Goal: Task Accomplishment & Management: Manage account settings

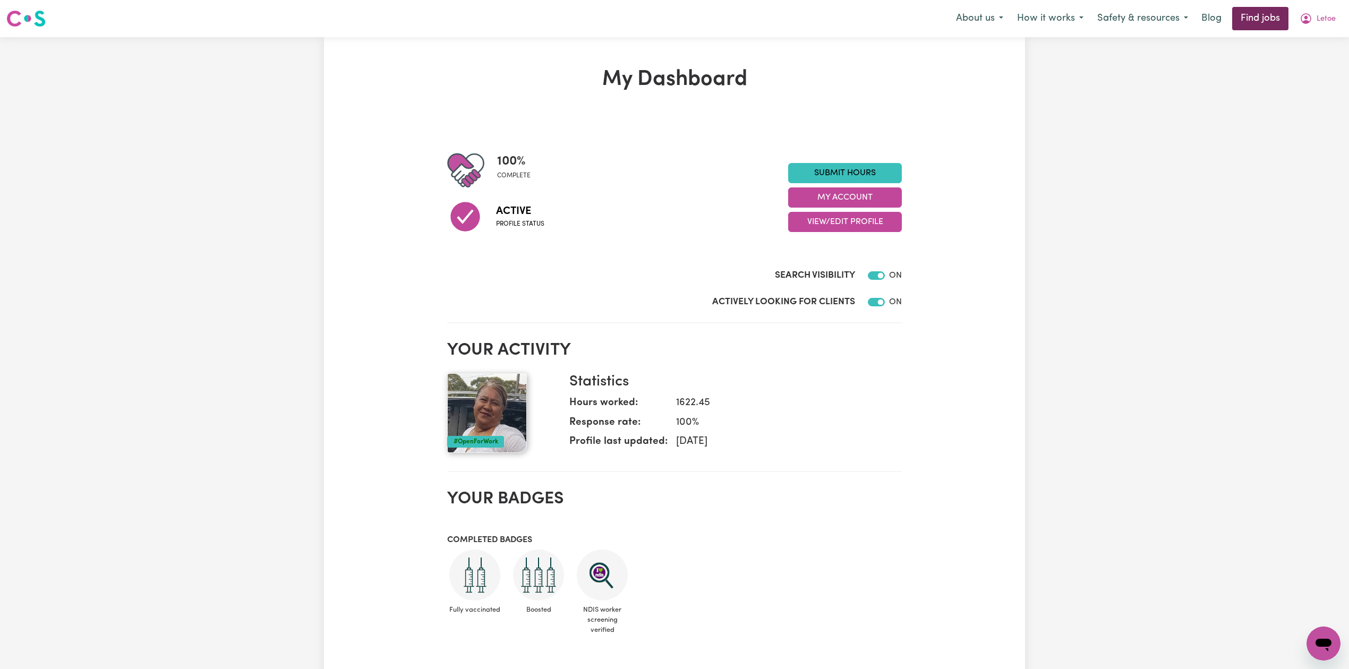
click at [1256, 14] on link "Find jobs" at bounding box center [1260, 18] width 56 height 23
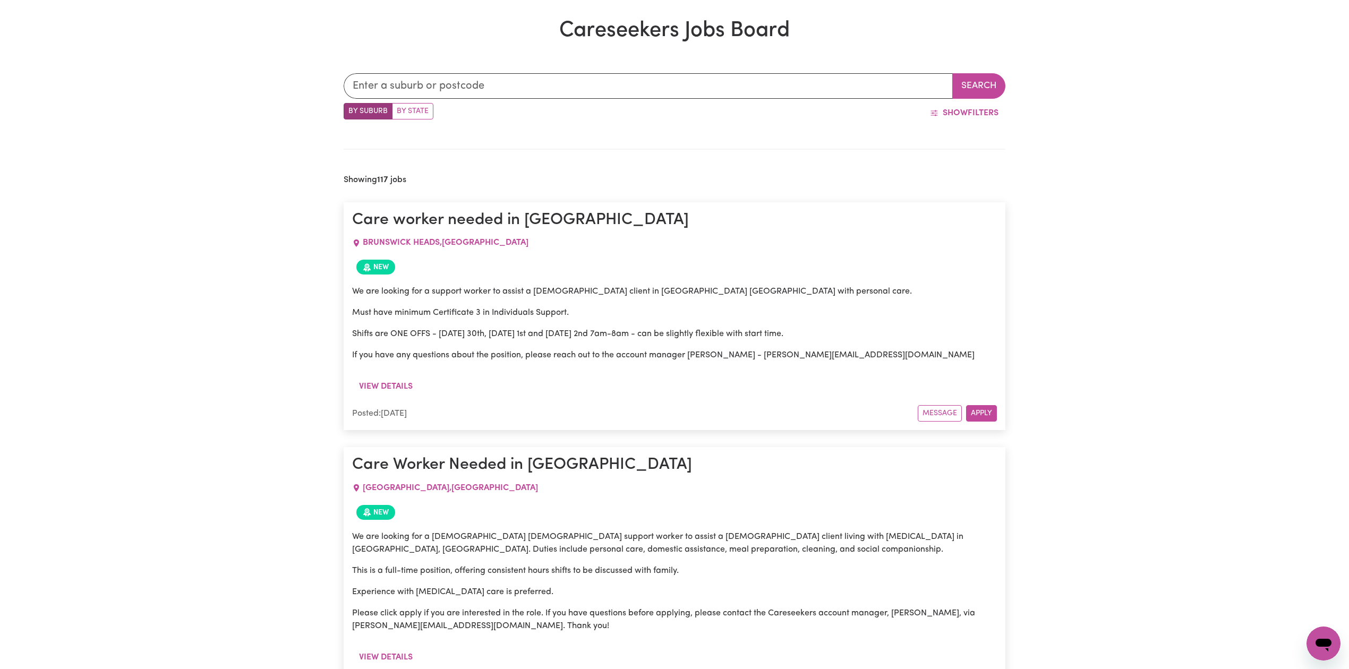
scroll to position [522, 0]
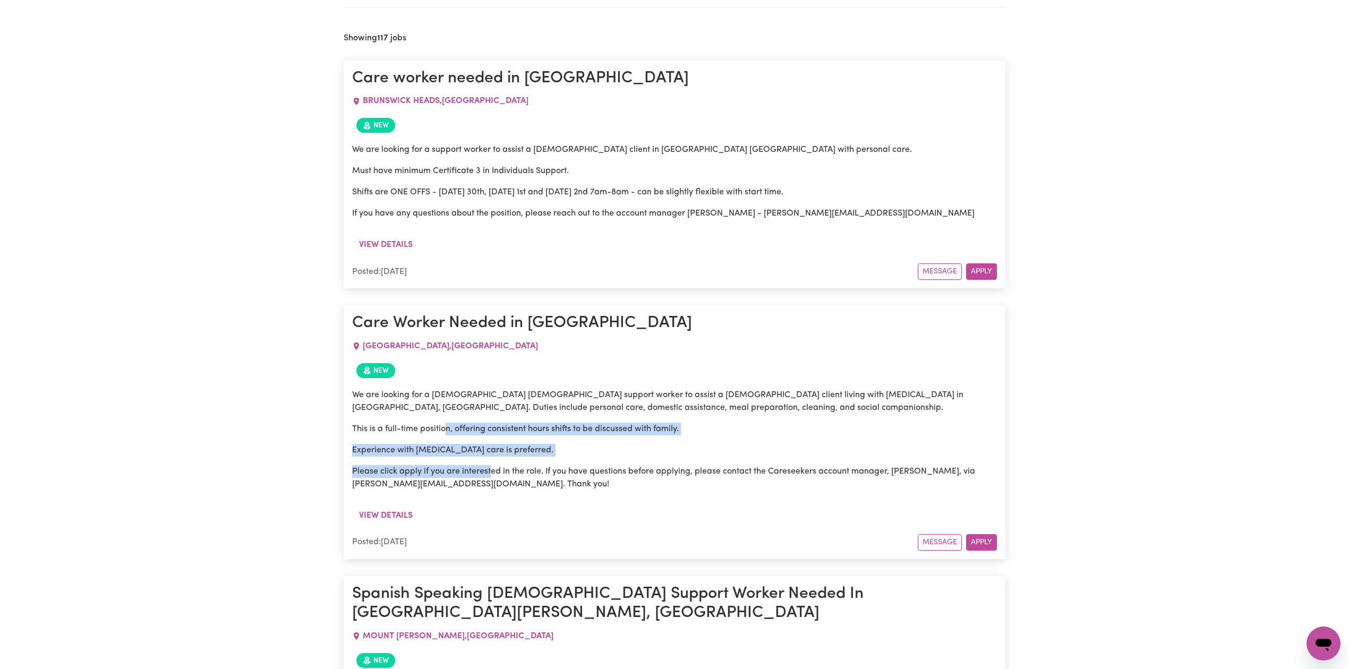
drag, startPoint x: 447, startPoint y: 421, endPoint x: 568, endPoint y: 495, distance: 142.3
click at [521, 485] on div "We are looking for a [DEMOGRAPHIC_DATA] [DEMOGRAPHIC_DATA] support worker to as…" at bounding box center [674, 440] width 645 height 102
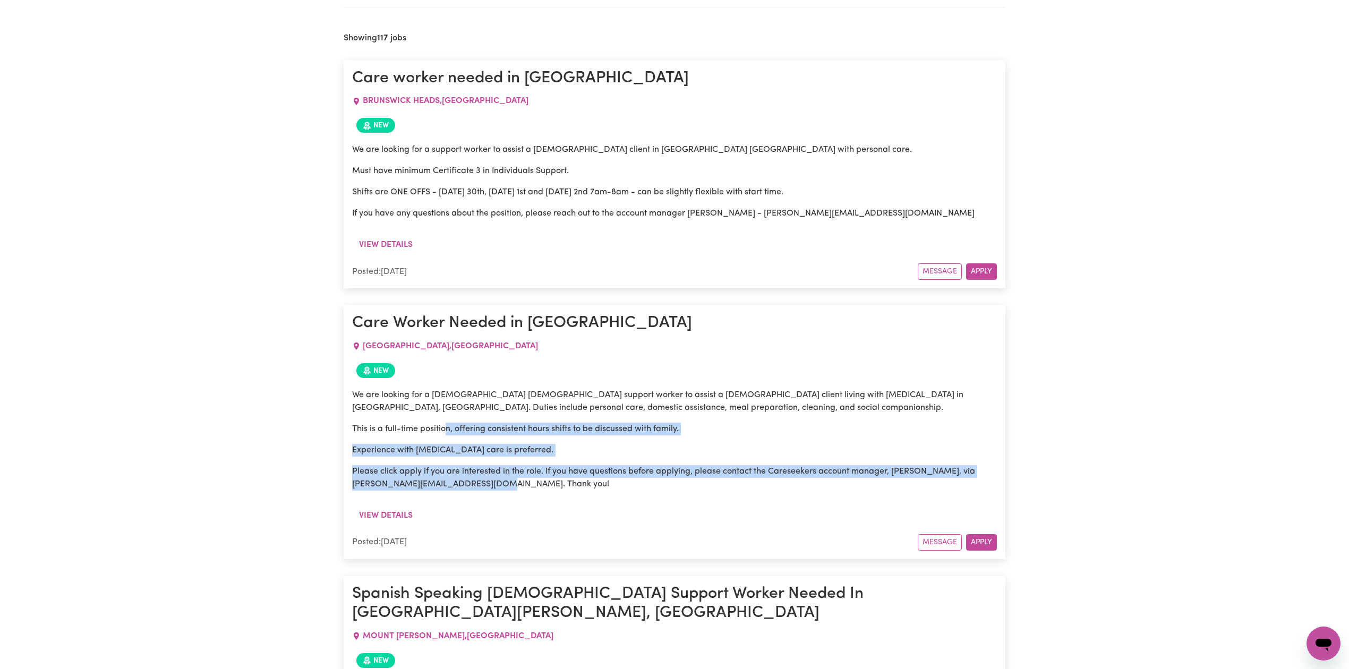
click at [588, 499] on div "We are looking for a [DEMOGRAPHIC_DATA] [DEMOGRAPHIC_DATA] support worker to as…" at bounding box center [674, 443] width 645 height 123
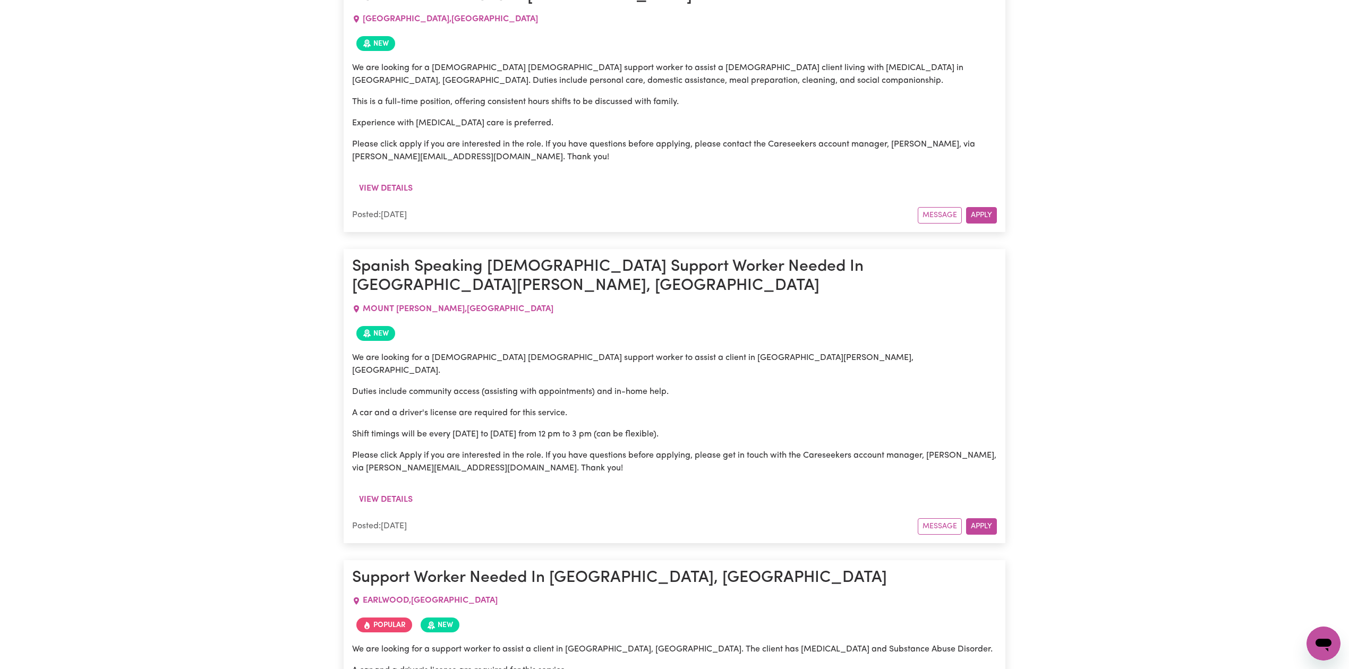
scroll to position [708, 0]
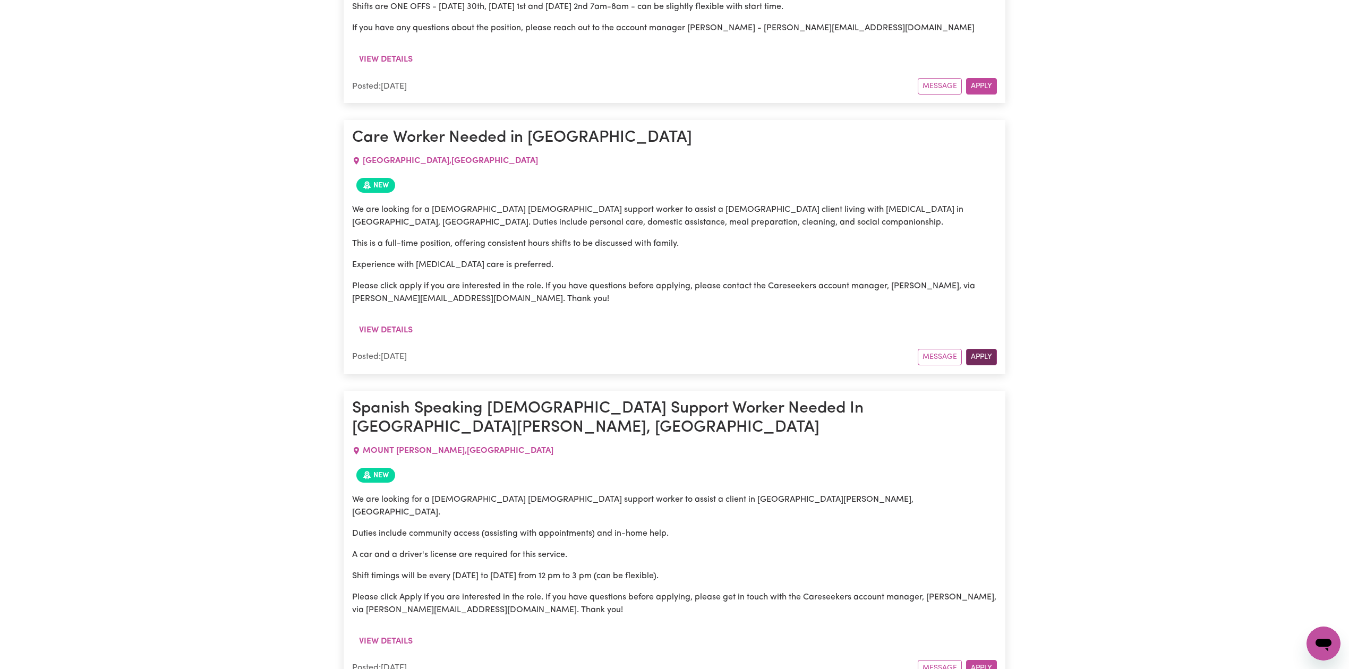
click at [980, 355] on button "Apply" at bounding box center [981, 357] width 31 height 16
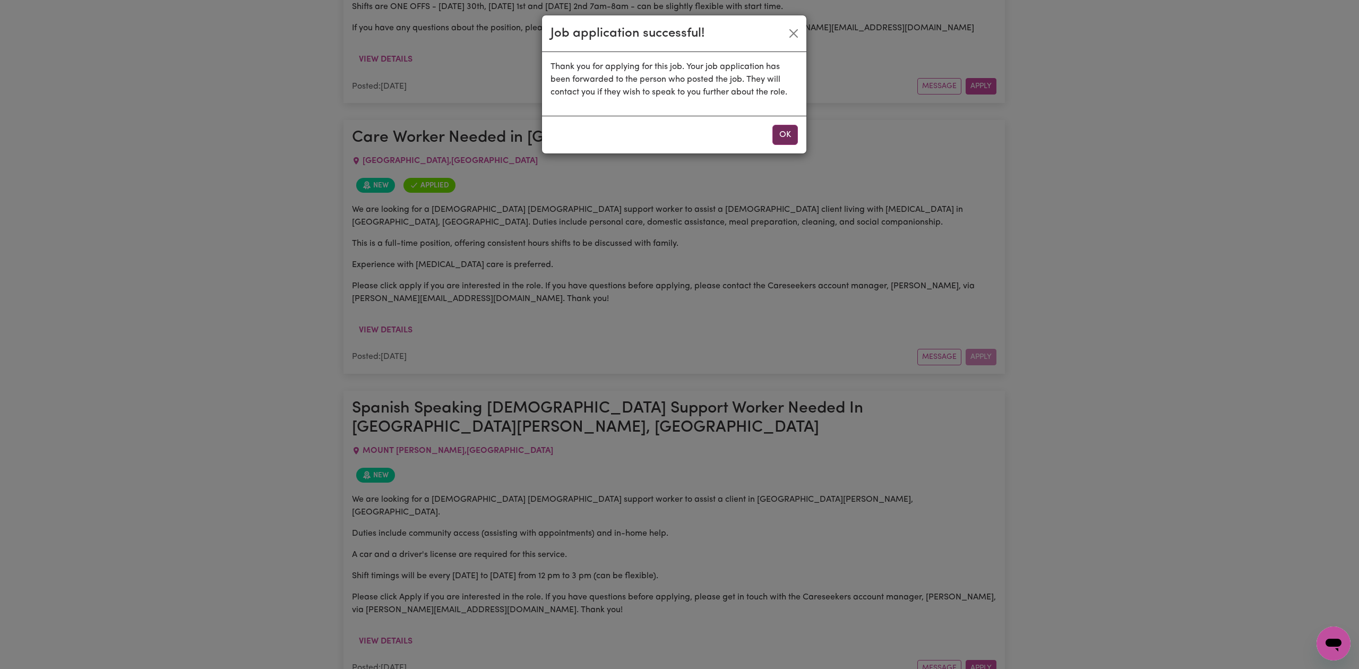
click at [782, 134] on button "OK" at bounding box center [785, 135] width 25 height 20
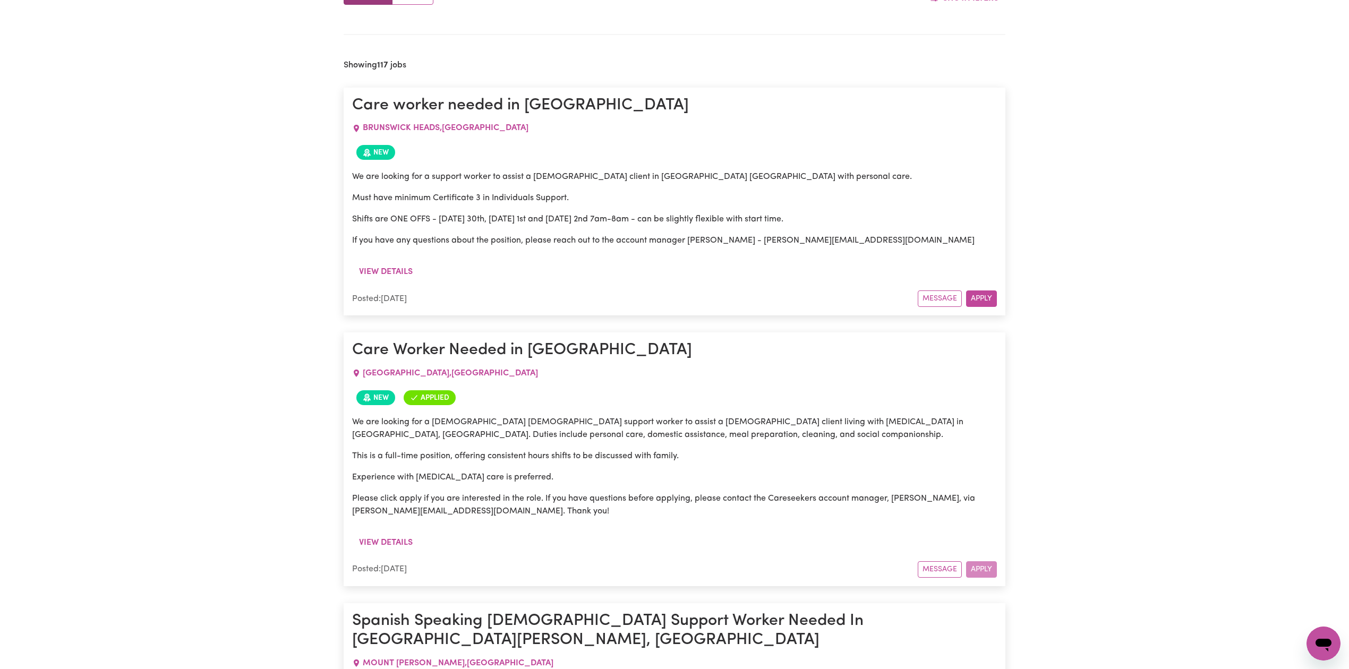
scroll to position [566, 0]
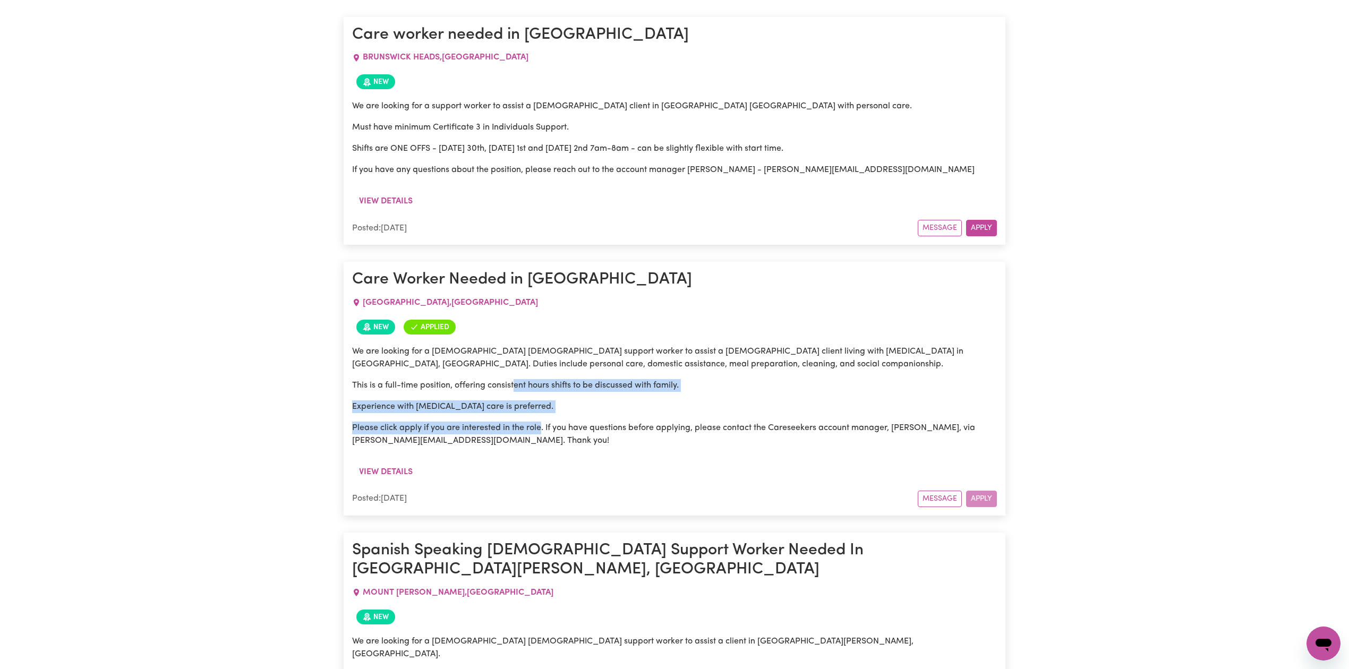
drag, startPoint x: 515, startPoint y: 374, endPoint x: 541, endPoint y: 432, distance: 63.2
click at [541, 432] on div "We are looking for a [DEMOGRAPHIC_DATA] [DEMOGRAPHIC_DATA] support worker to as…" at bounding box center [674, 396] width 645 height 102
click at [547, 446] on p "Please click apply if you are interested in the role. If you have questions bef…" at bounding box center [674, 434] width 645 height 25
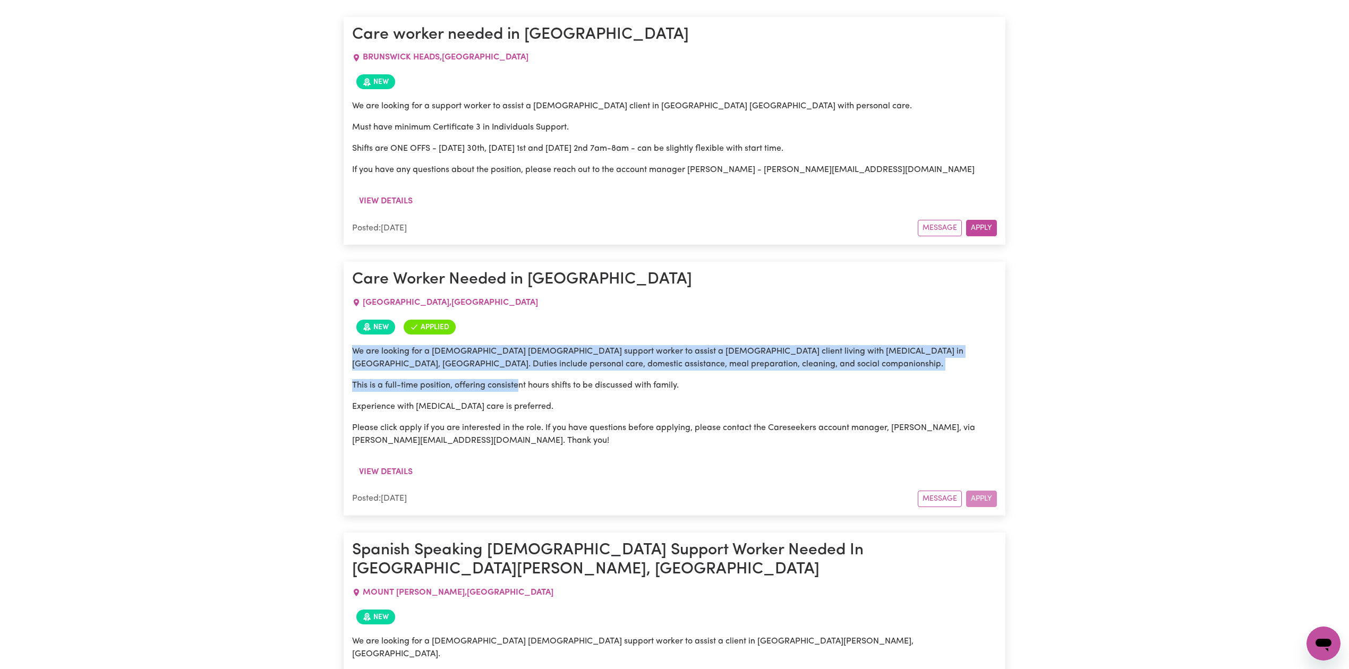
drag, startPoint x: 498, startPoint y: 338, endPoint x: 565, endPoint y: 449, distance: 129.7
click at [565, 449] on article "Care Worker Needed in [GEOGRAPHIC_DATA] [GEOGRAPHIC_DATA] , [GEOGRAPHIC_DATA] N…" at bounding box center [675, 388] width 662 height 253
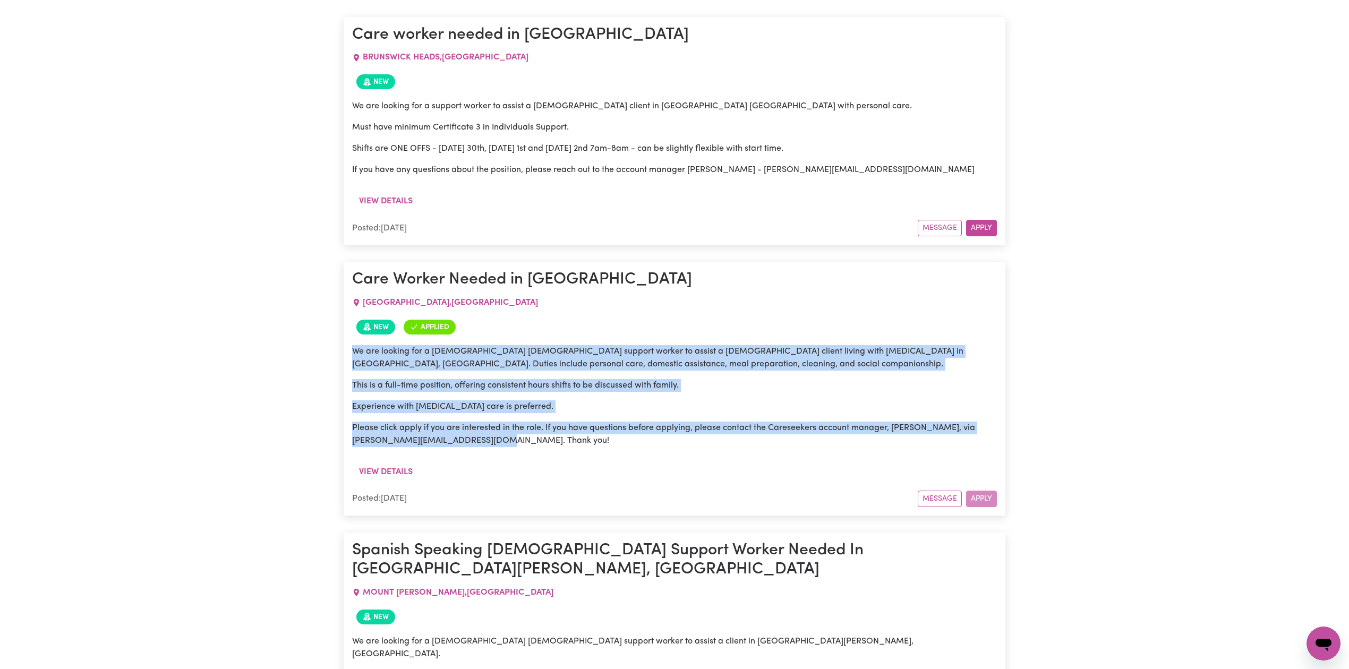
click at [565, 449] on div "We are looking for a [DEMOGRAPHIC_DATA] [DEMOGRAPHIC_DATA] support worker to as…" at bounding box center [674, 400] width 645 height 123
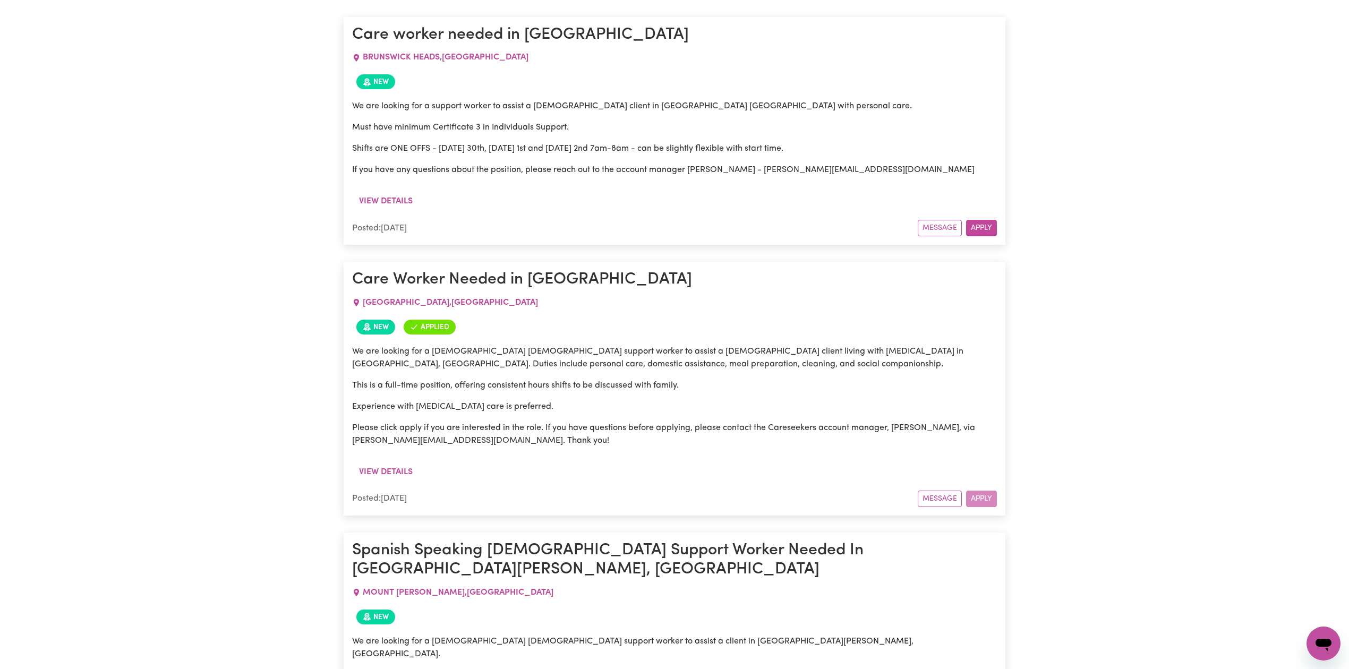
click at [650, 351] on p "We are looking for a [DEMOGRAPHIC_DATA] [DEMOGRAPHIC_DATA] support worker to as…" at bounding box center [674, 357] width 645 height 25
drag, startPoint x: 544, startPoint y: 378, endPoint x: 559, endPoint y: 428, distance: 52.1
click at [559, 428] on div "We are looking for a [DEMOGRAPHIC_DATA] [DEMOGRAPHIC_DATA] support worker to as…" at bounding box center [674, 396] width 645 height 102
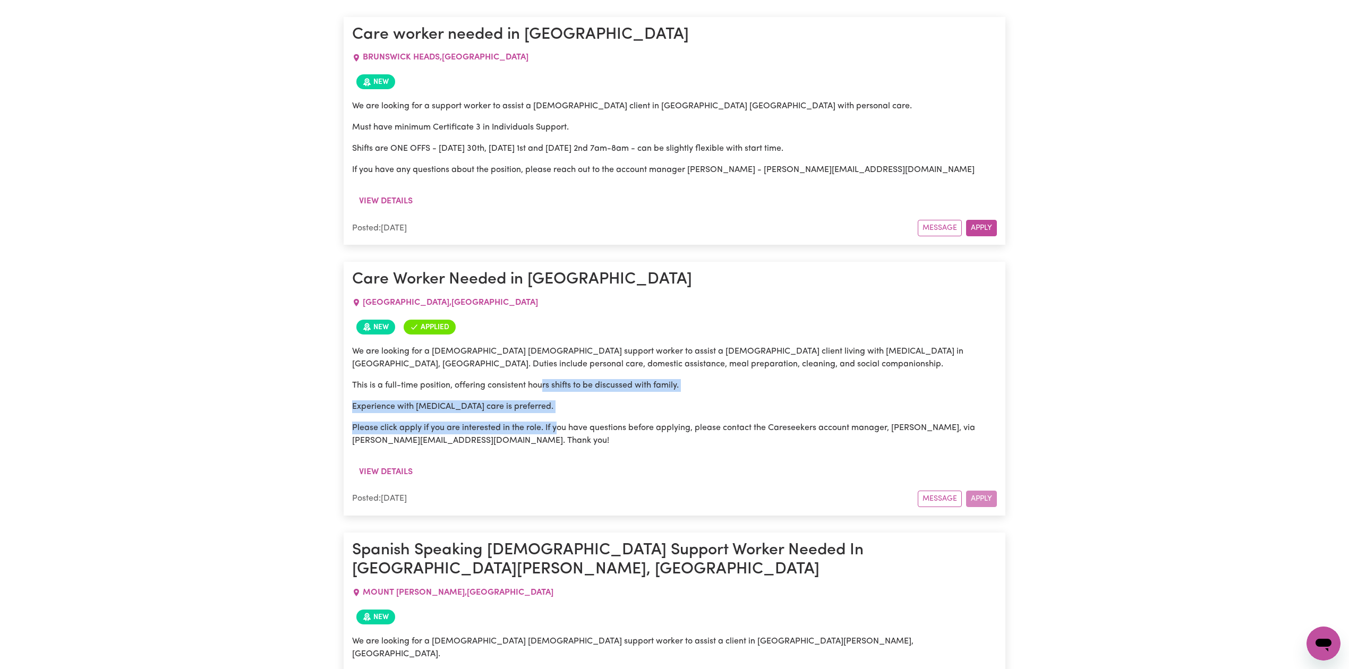
click at [562, 438] on p "Please click apply if you are interested in the role. If you have questions bef…" at bounding box center [674, 434] width 645 height 25
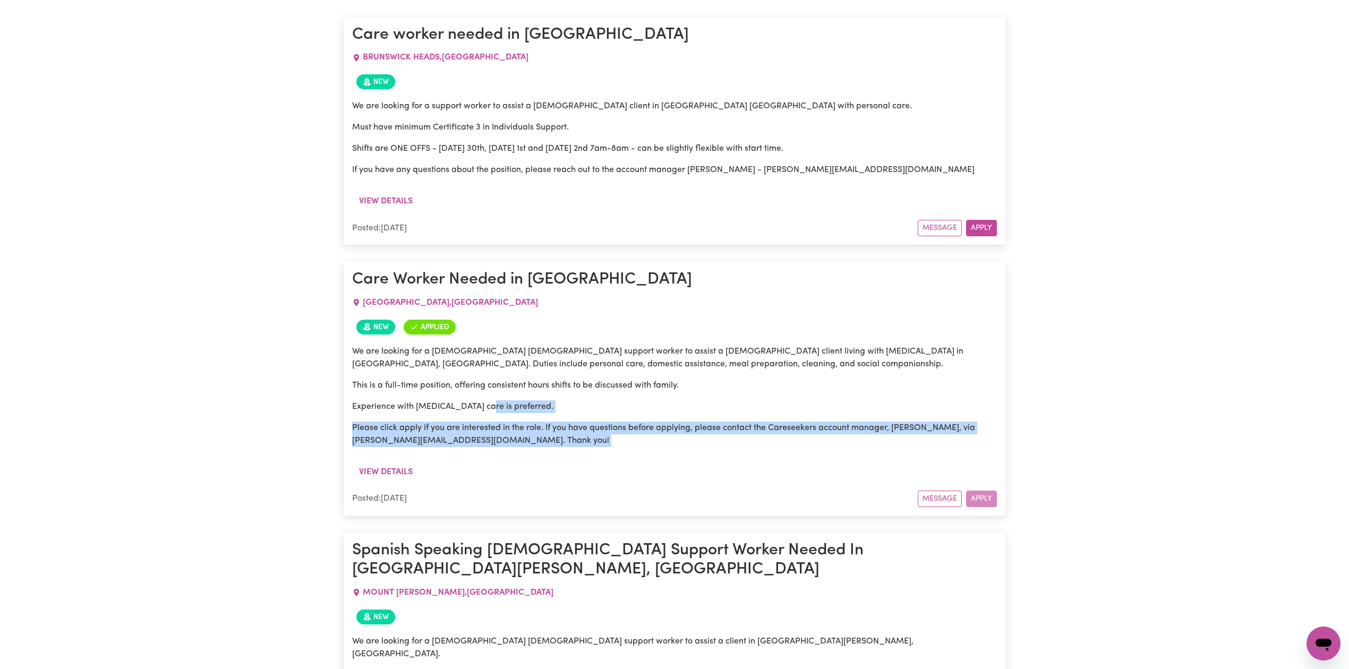
drag, startPoint x: 483, startPoint y: 395, endPoint x: 519, endPoint y: 474, distance: 86.7
click at [519, 474] on article "Care Worker Needed in [GEOGRAPHIC_DATA] [GEOGRAPHIC_DATA] , [GEOGRAPHIC_DATA] N…" at bounding box center [675, 388] width 662 height 253
click at [522, 474] on div "View details" at bounding box center [674, 476] width 645 height 29
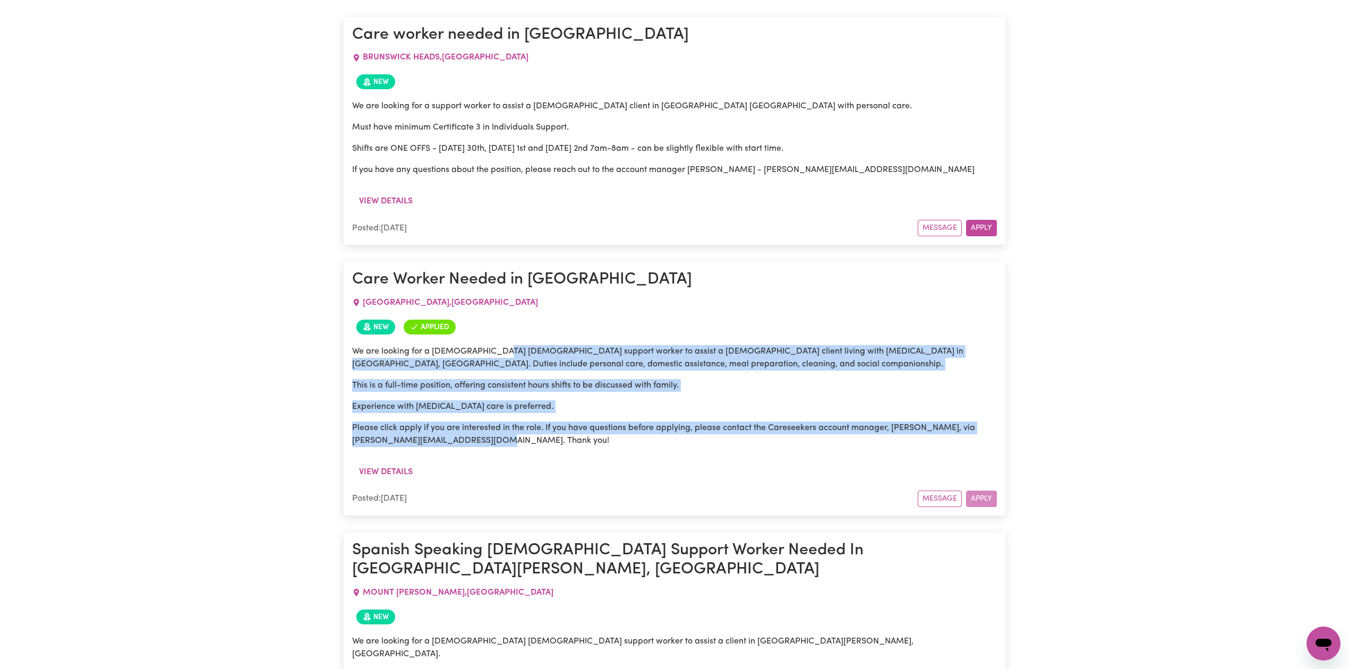
drag, startPoint x: 493, startPoint y: 358, endPoint x: 518, endPoint y: 440, distance: 86.0
click at [518, 440] on div "We are looking for a [DEMOGRAPHIC_DATA] [DEMOGRAPHIC_DATA] support worker to as…" at bounding box center [674, 396] width 645 height 102
click at [518, 441] on p "Please click apply if you are interested in the role. If you have questions bef…" at bounding box center [674, 434] width 645 height 25
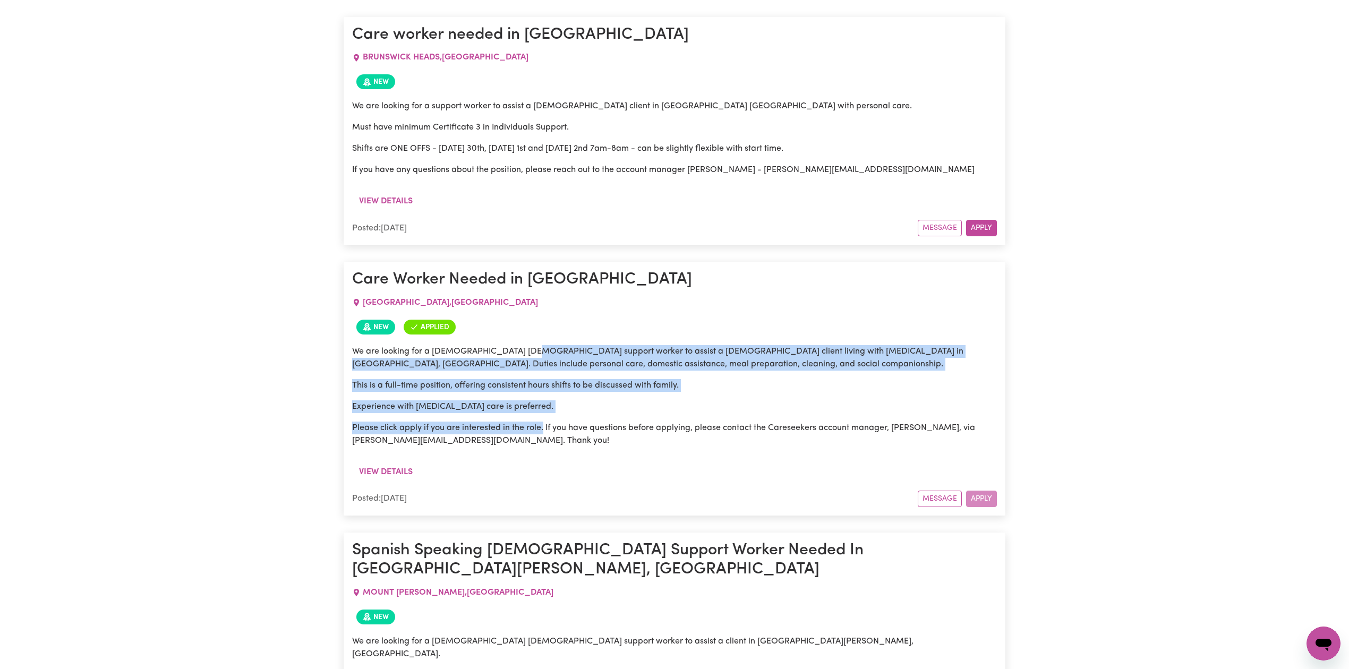
drag, startPoint x: 520, startPoint y: 353, endPoint x: 546, endPoint y: 434, distance: 85.3
click at [546, 434] on div "We are looking for a [DEMOGRAPHIC_DATA] [DEMOGRAPHIC_DATA] support worker to as…" at bounding box center [674, 396] width 645 height 102
click at [546, 434] on p "Please click apply if you are interested in the role. If you have questions bef…" at bounding box center [674, 434] width 645 height 25
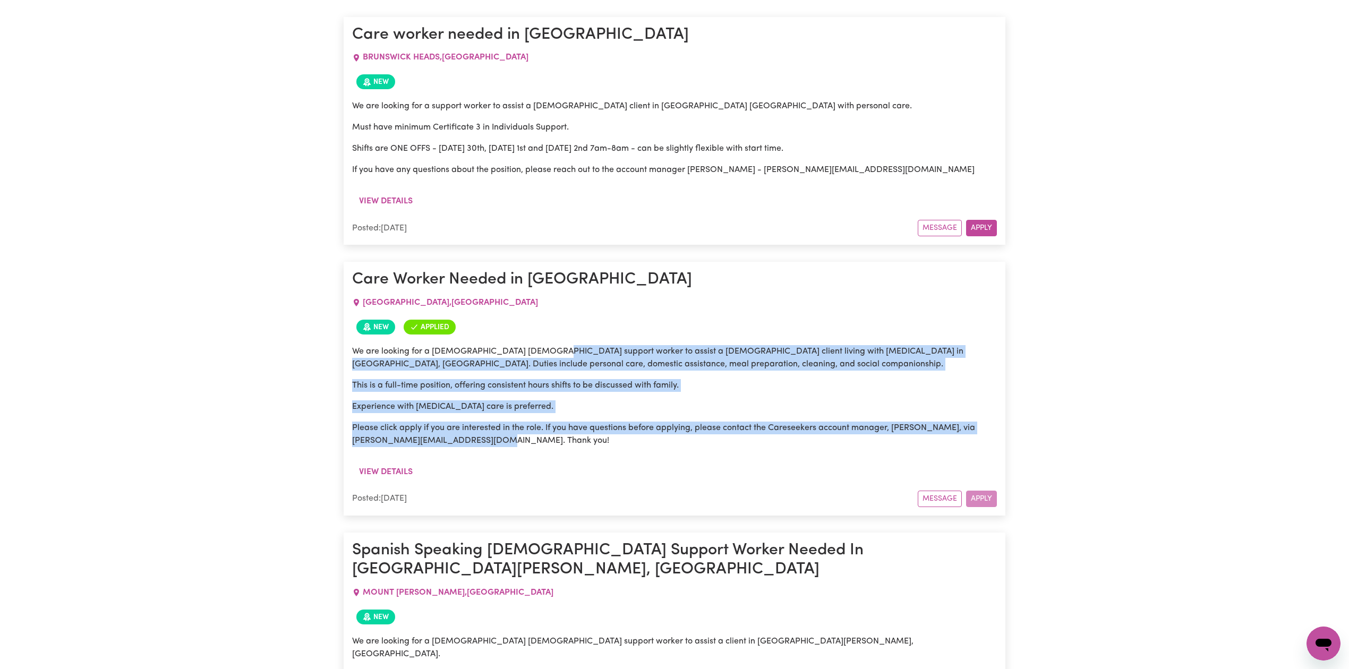
drag, startPoint x: 541, startPoint y: 343, endPoint x: 571, endPoint y: 442, distance: 103.5
click at [571, 442] on div "We are looking for a [DEMOGRAPHIC_DATA] [DEMOGRAPHIC_DATA] support worker to as…" at bounding box center [674, 400] width 645 height 123
click at [571, 442] on p "Please click apply if you are interested in the role. If you have questions bef…" at bounding box center [674, 434] width 645 height 25
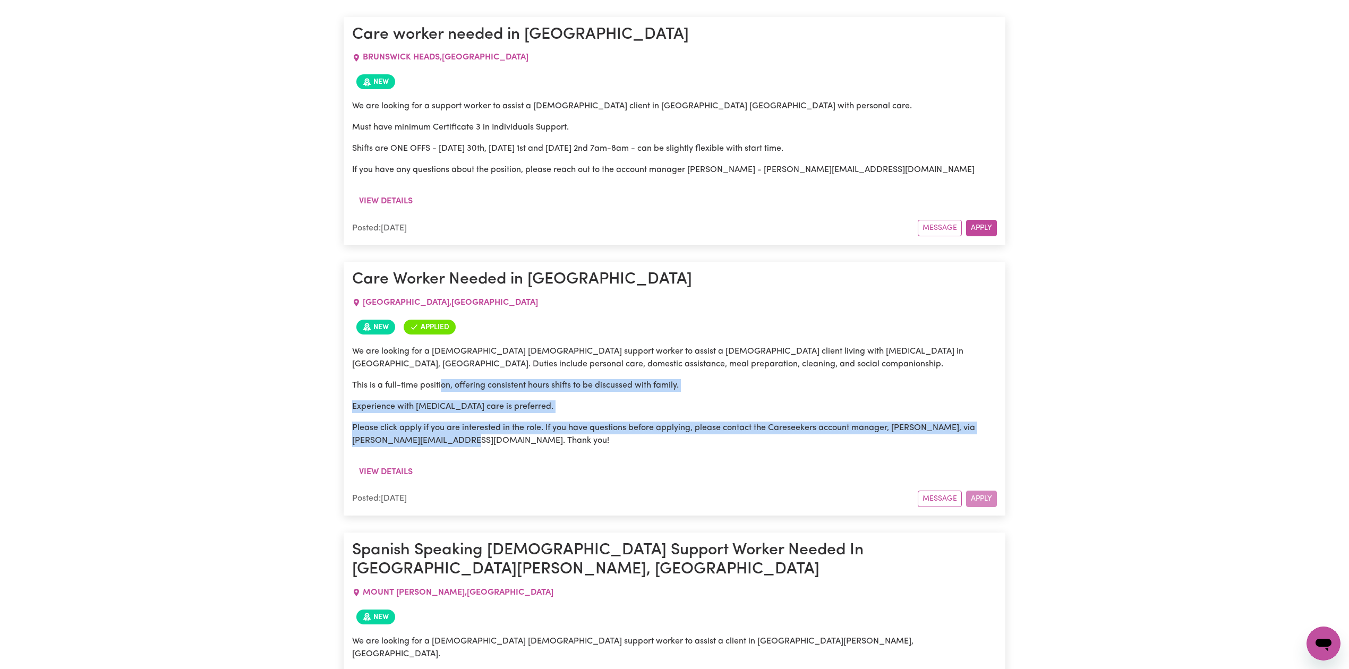
drag, startPoint x: 455, startPoint y: 411, endPoint x: 538, endPoint y: 446, distance: 90.9
click at [492, 447] on div "We are looking for a [DEMOGRAPHIC_DATA] [DEMOGRAPHIC_DATA] support worker to as…" at bounding box center [674, 396] width 645 height 102
click at [545, 446] on p "Please click apply if you are interested in the role. If you have questions bef…" at bounding box center [674, 434] width 645 height 25
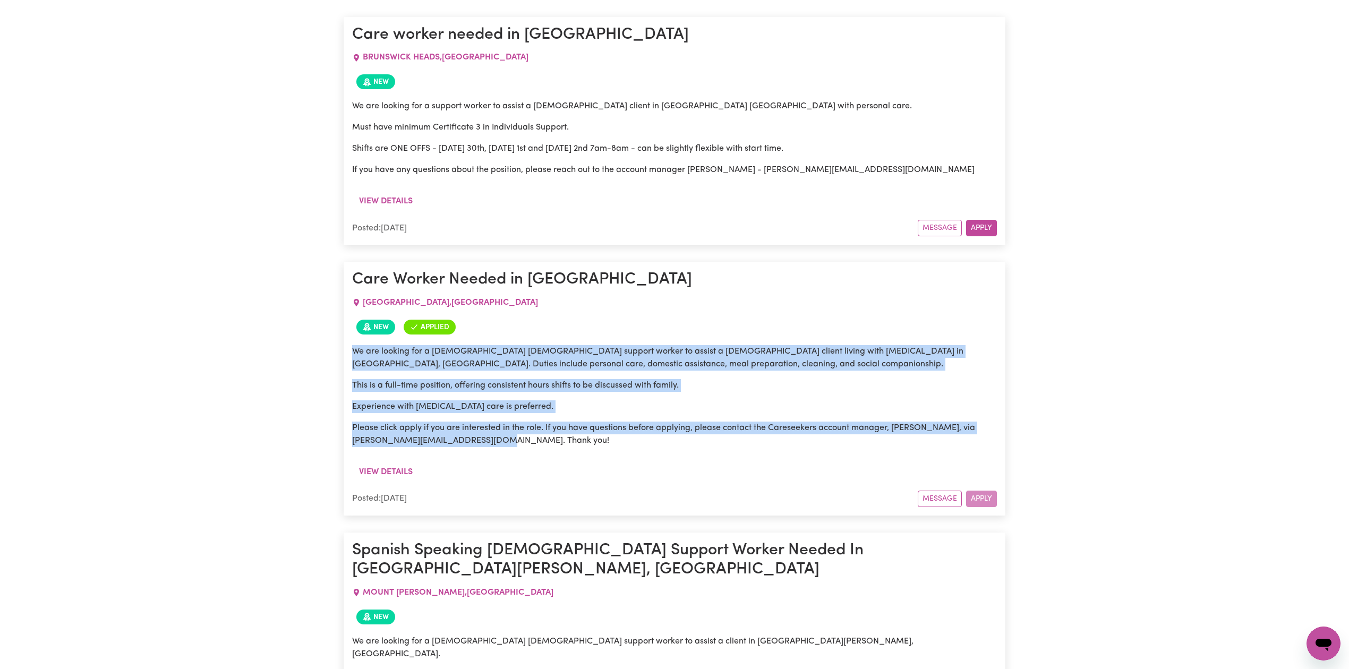
drag, startPoint x: 578, startPoint y: 442, endPoint x: 349, endPoint y: 356, distance: 244.2
click at [349, 356] on article "Care Worker Needed in [GEOGRAPHIC_DATA] [GEOGRAPHIC_DATA] , [GEOGRAPHIC_DATA] N…" at bounding box center [675, 388] width 662 height 253
click at [370, 381] on p "This is a full-time position, offering consistent hours shifts to be discussed …" at bounding box center [674, 385] width 645 height 13
drag, startPoint x: 529, startPoint y: 282, endPoint x: 42, endPoint y: 336, distance: 489.8
click at [699, 277] on h1 "Care Worker Needed in [GEOGRAPHIC_DATA]" at bounding box center [674, 279] width 645 height 19
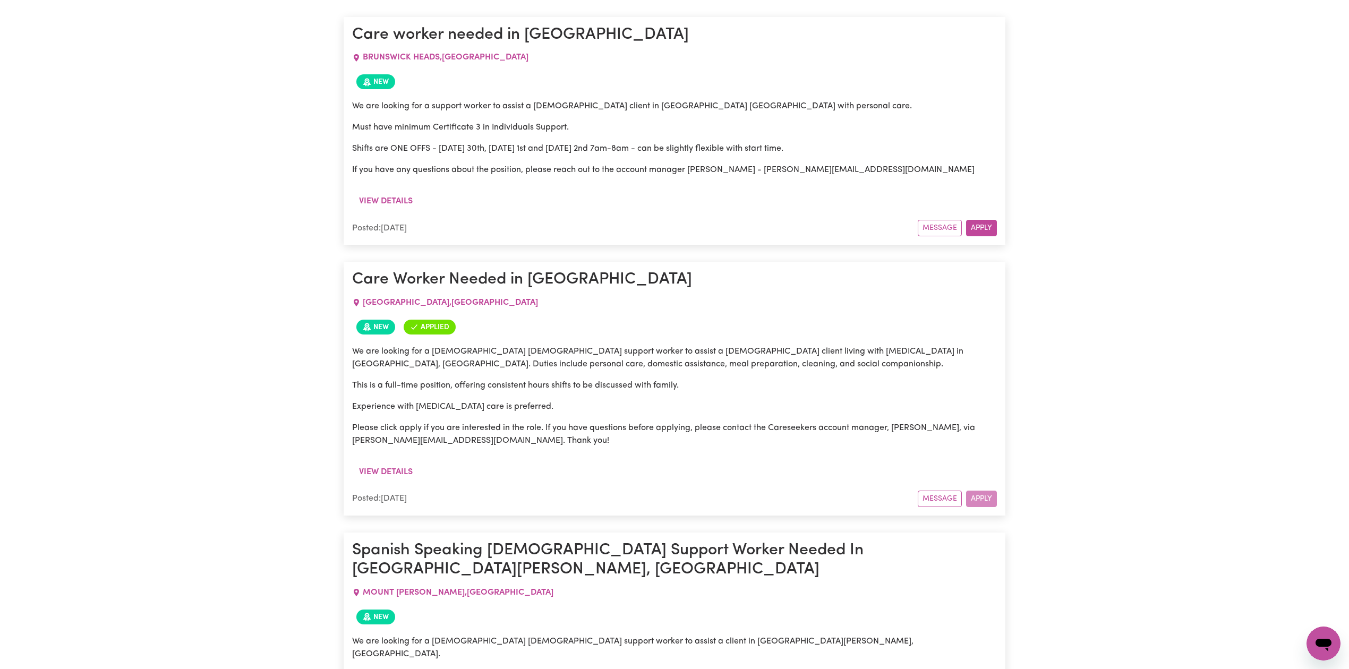
drag, startPoint x: 1289, startPoint y: 119, endPoint x: 1303, endPoint y: 68, distance: 53.2
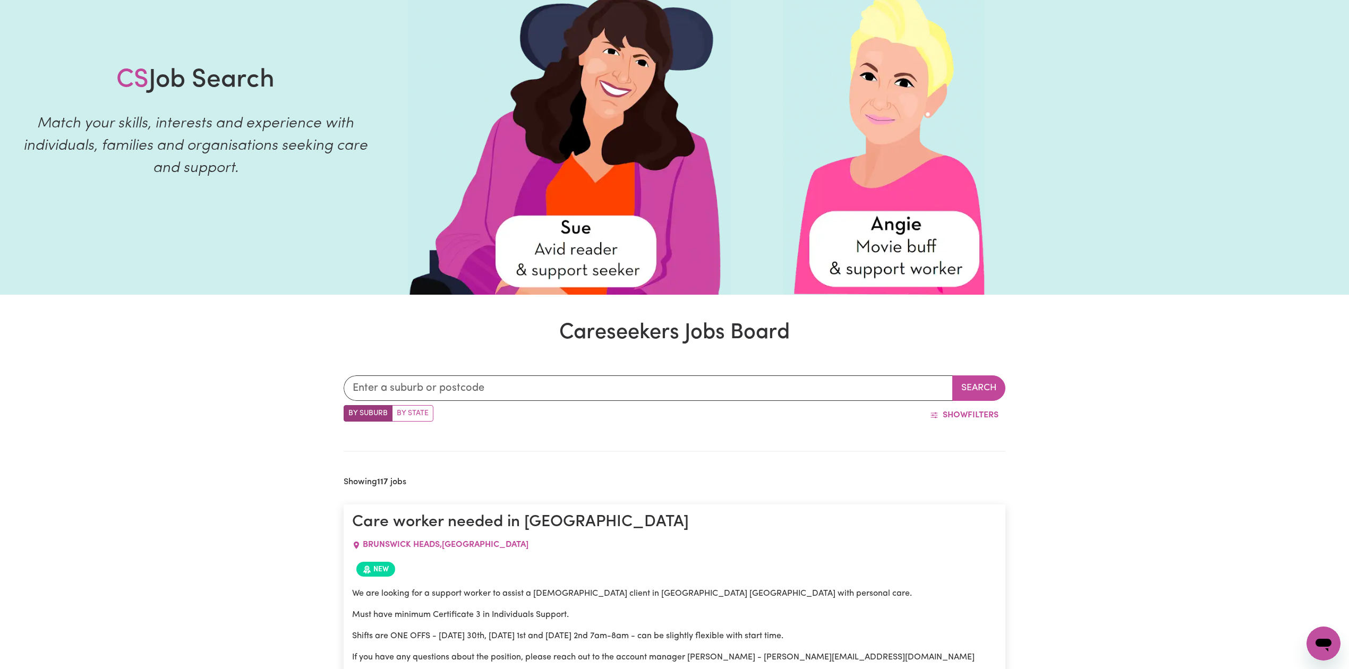
scroll to position [0, 0]
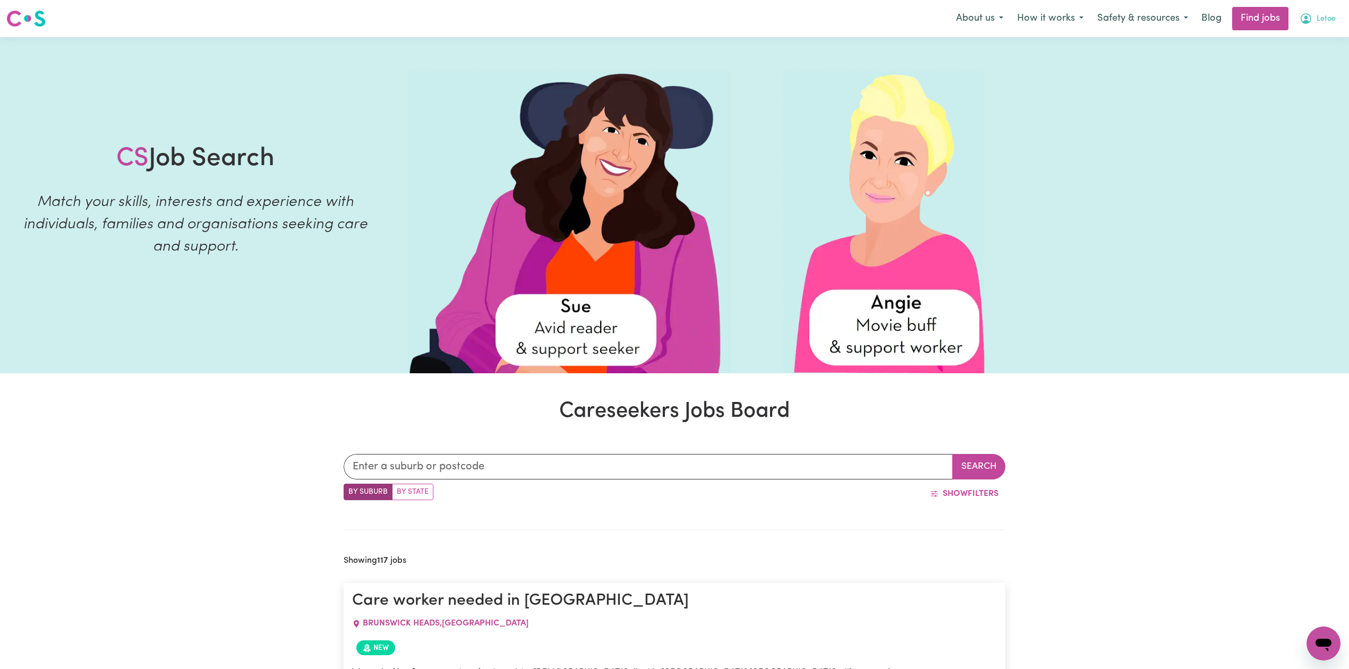
click at [1317, 16] on span "Letoe" at bounding box center [1325, 19] width 19 height 12
click at [1288, 79] on link "Logout" at bounding box center [1300, 81] width 84 height 20
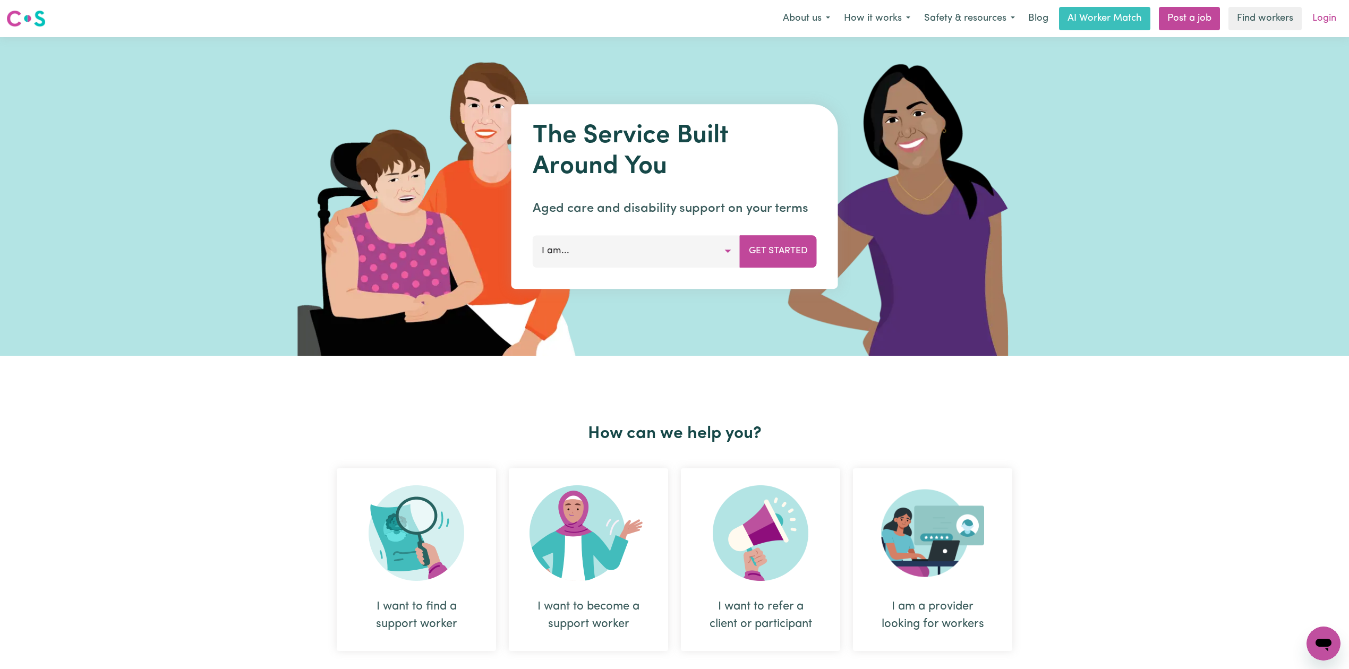
click at [1335, 17] on link "Login" at bounding box center [1324, 18] width 37 height 23
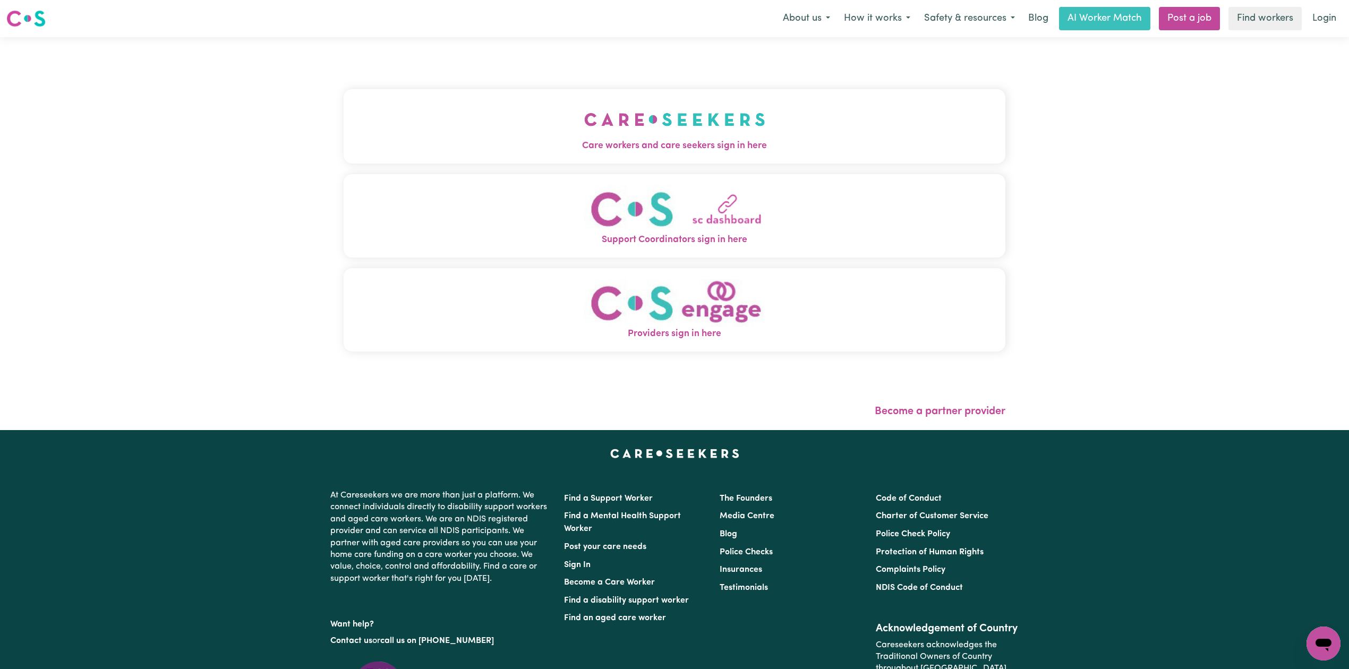
click at [542, 128] on button "Care workers and care seekers sign in here" at bounding box center [675, 126] width 662 height 74
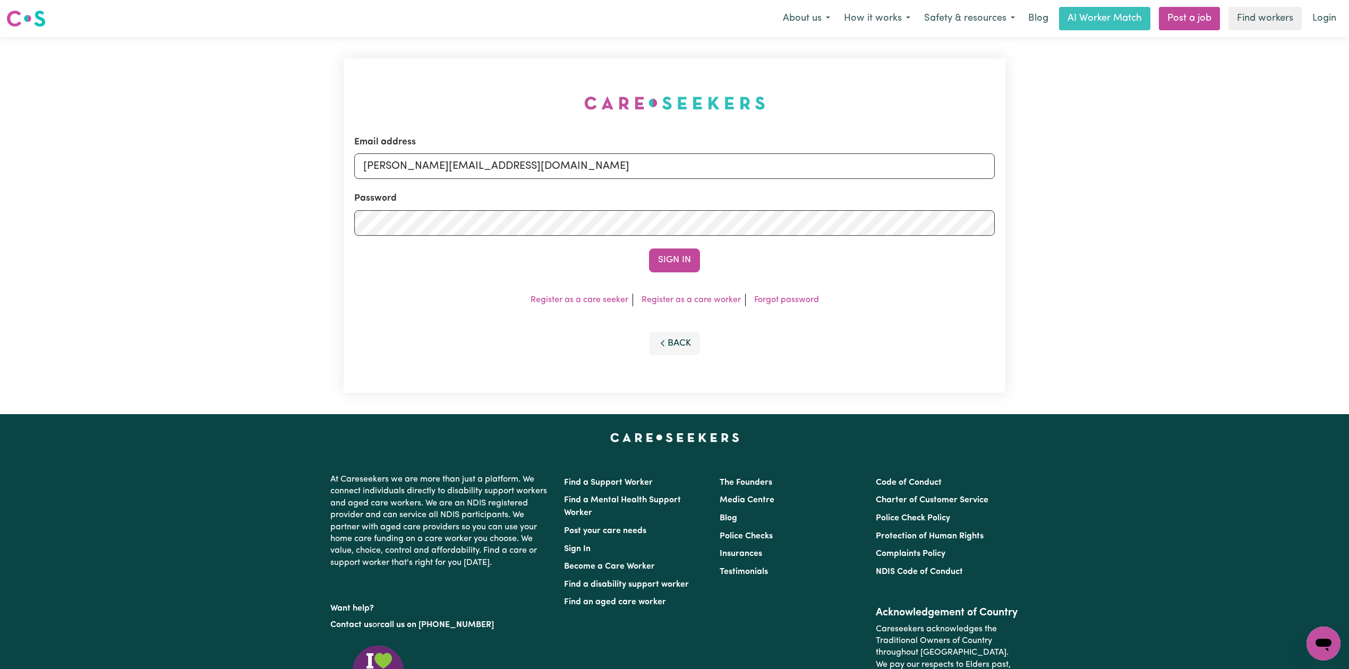
click at [565, 181] on form "Email address [PERSON_NAME][EMAIL_ADDRESS][DOMAIN_NAME] Password Sign In" at bounding box center [674, 203] width 640 height 137
drag, startPoint x: 463, startPoint y: 173, endPoint x: 459, endPoint y: 177, distance: 6.1
click at [461, 173] on input "[PERSON_NAME][EMAIL_ADDRESS][DOMAIN_NAME]" at bounding box center [674, 165] width 640 height 25
drag, startPoint x: 417, startPoint y: 165, endPoint x: 716, endPoint y: 175, distance: 299.1
click at [716, 175] on input "Superuser~[EMAIL_ADDRESS][DOMAIN_NAME]" at bounding box center [674, 165] width 640 height 25
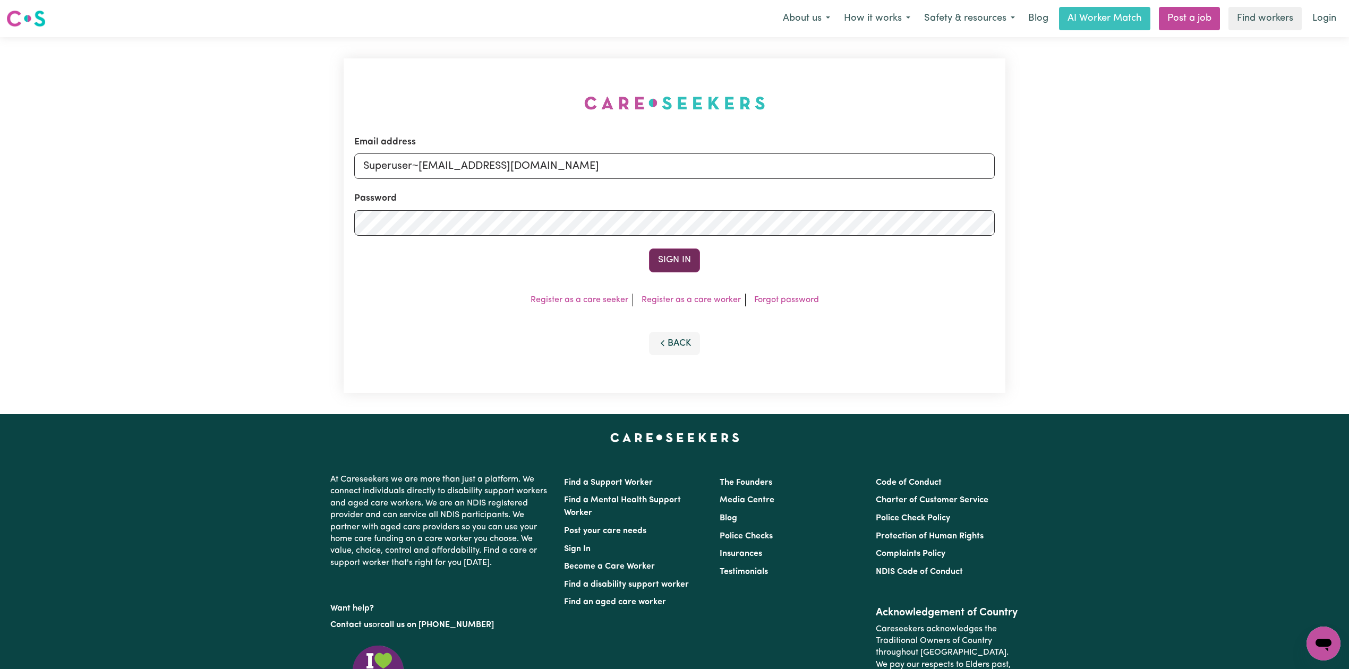
type input "Superuser~[EMAIL_ADDRESS][DOMAIN_NAME]"
click at [667, 254] on button "Sign In" at bounding box center [674, 260] width 51 height 23
